Goal: Browse casually

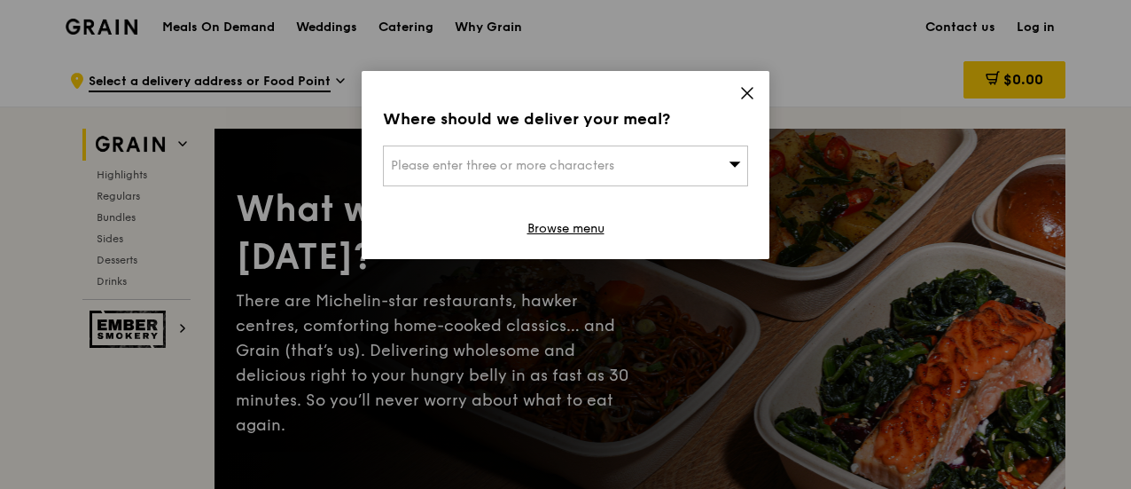
click at [744, 94] on icon at bounding box center [747, 93] width 16 height 16
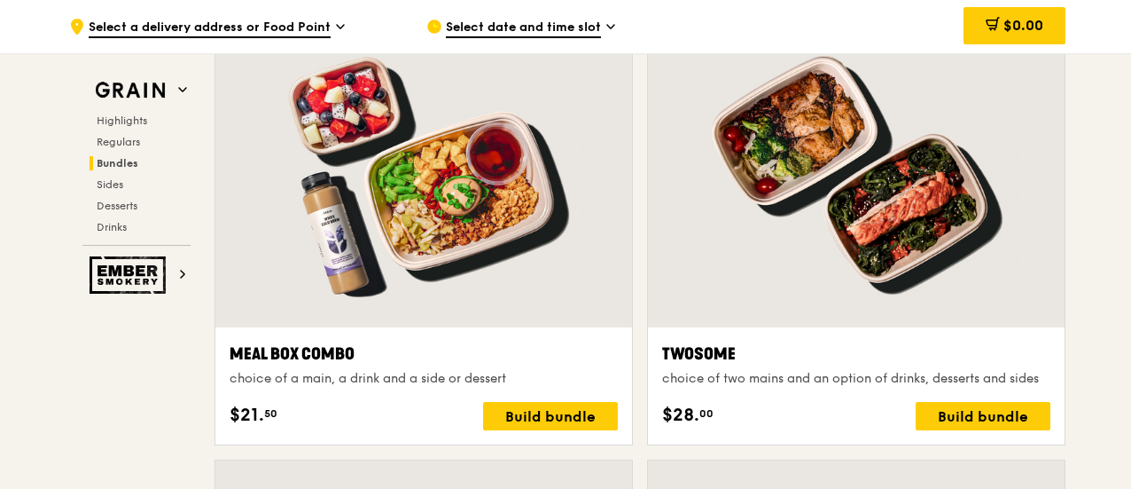
scroll to position [2926, 0]
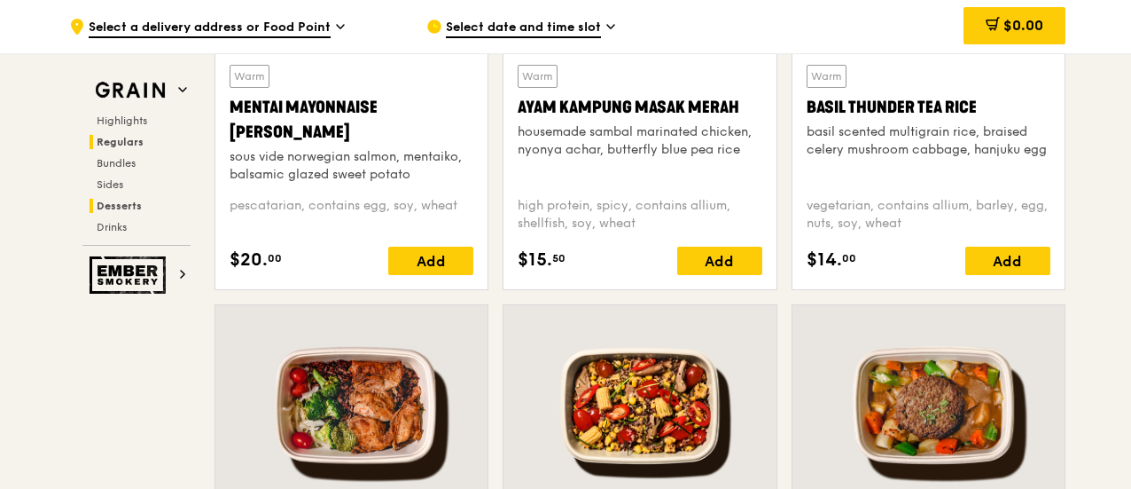
click at [143, 200] on h2 "Desserts" at bounding box center [140, 206] width 101 height 14
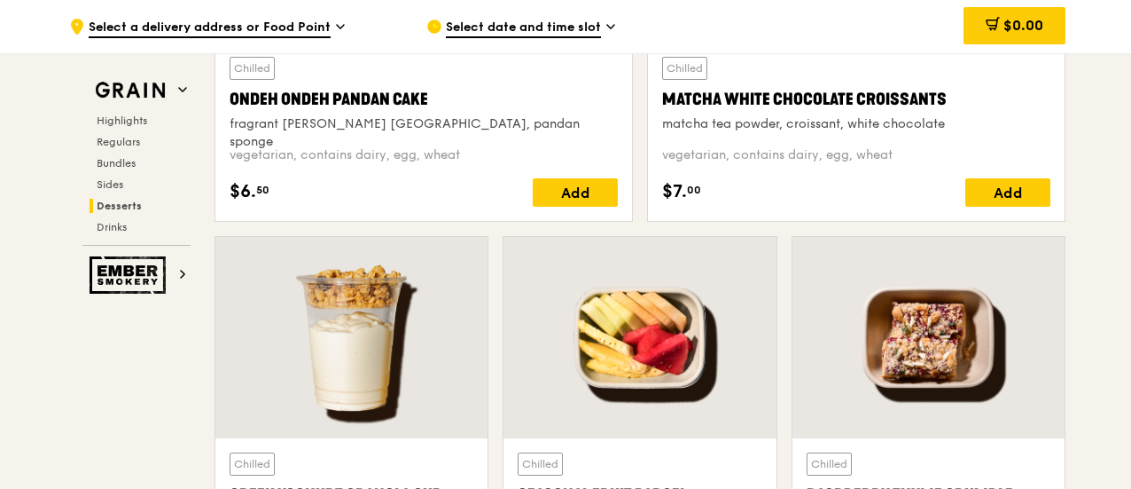
scroll to position [5472, 0]
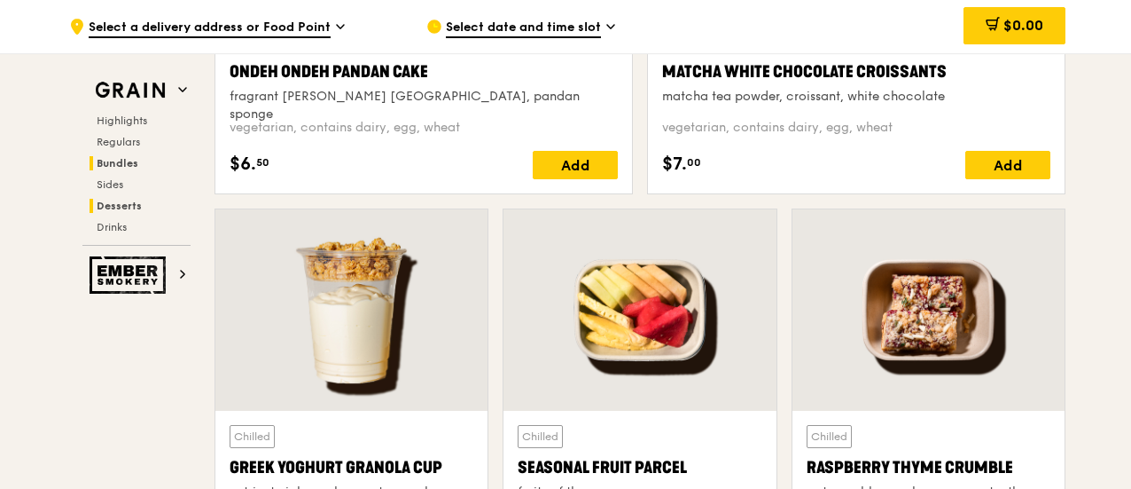
click at [122, 162] on span "Bundles" at bounding box center [118, 163] width 42 height 12
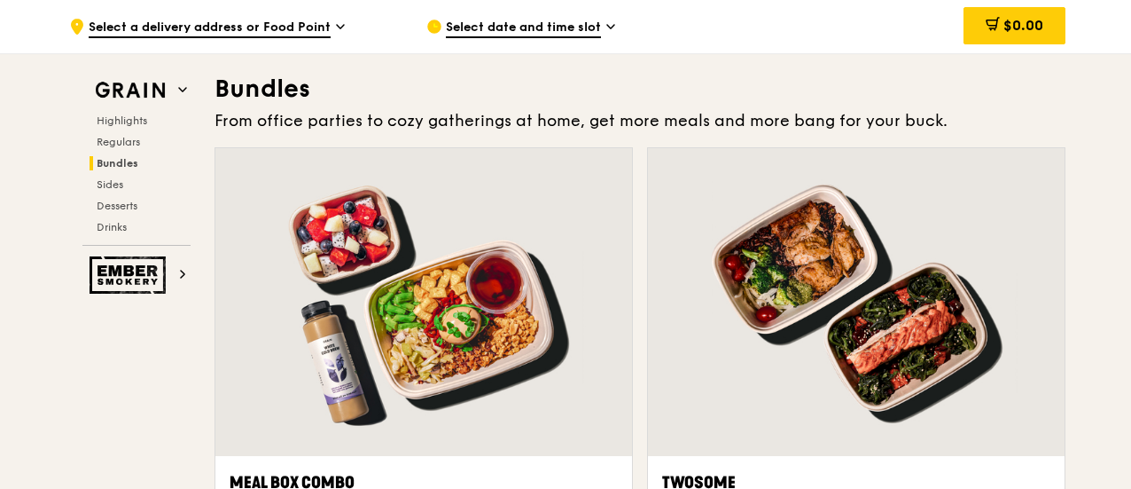
scroll to position [2620, 0]
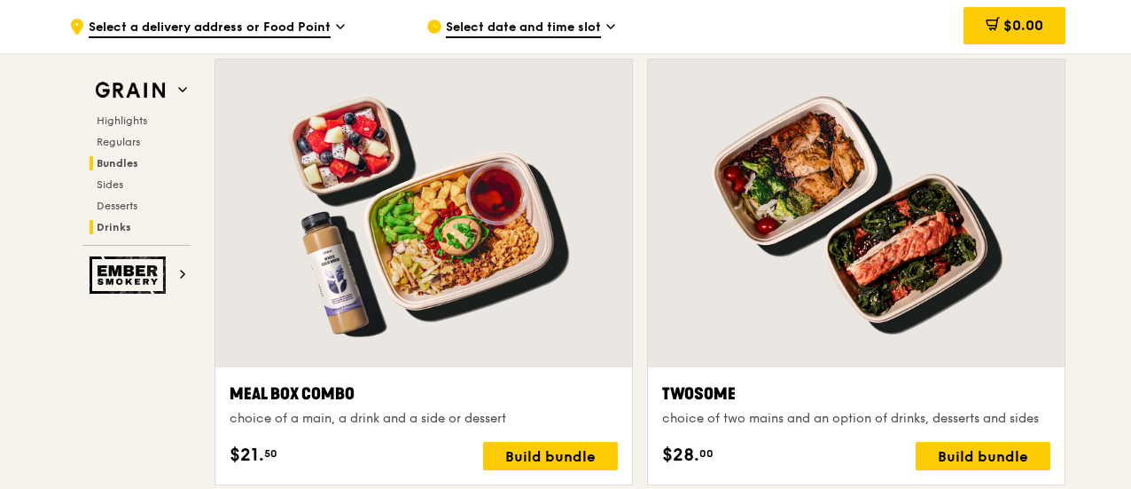
click at [129, 229] on span "Drinks" at bounding box center [114, 227] width 35 height 12
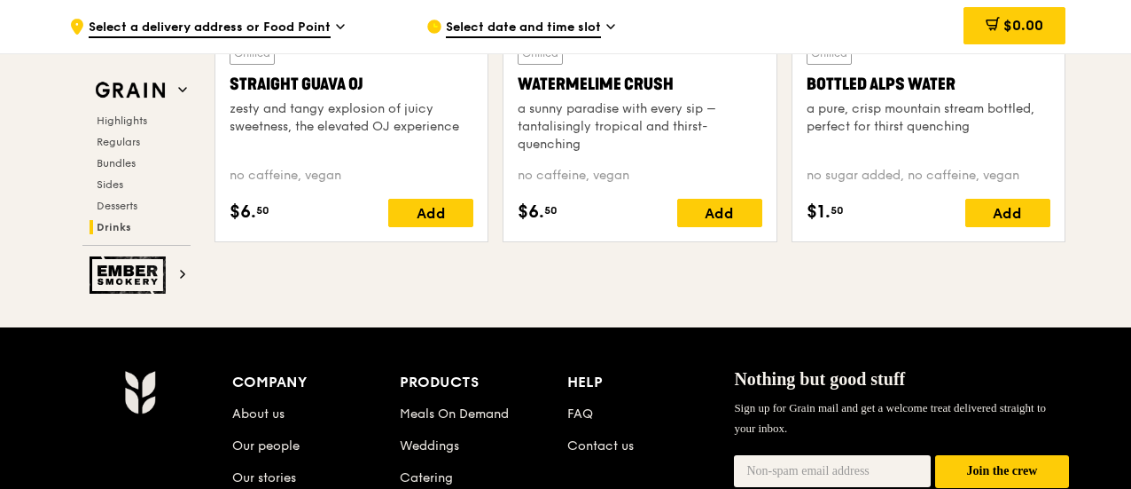
scroll to position [7308, 0]
